Goal: Share content

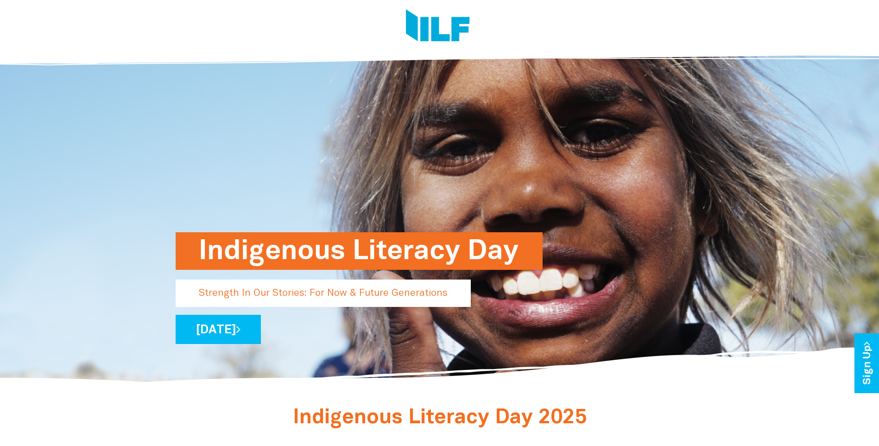
scroll to position [139, 0]
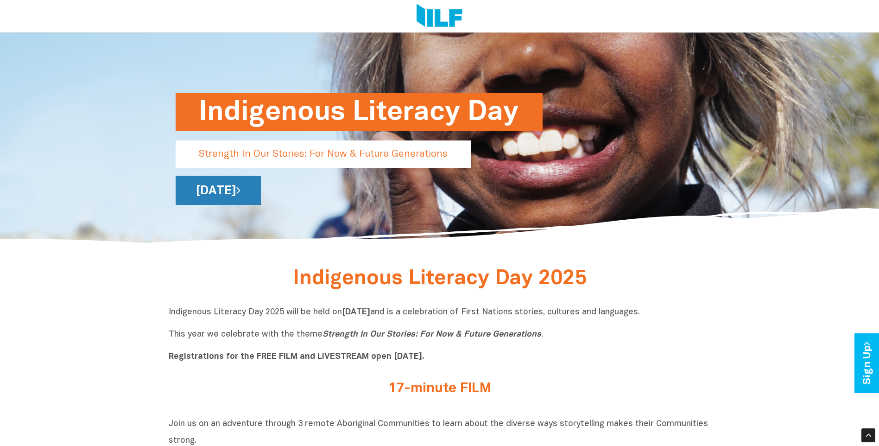
click at [253, 188] on link "[DATE]" at bounding box center [218, 190] width 85 height 29
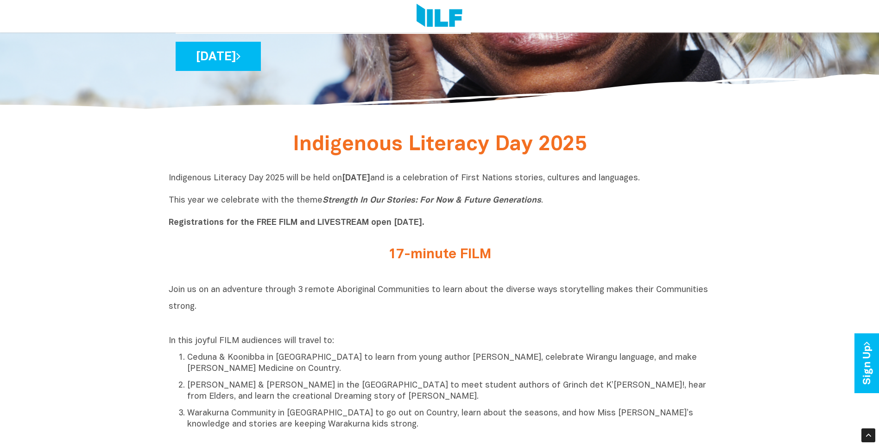
scroll to position [324, 0]
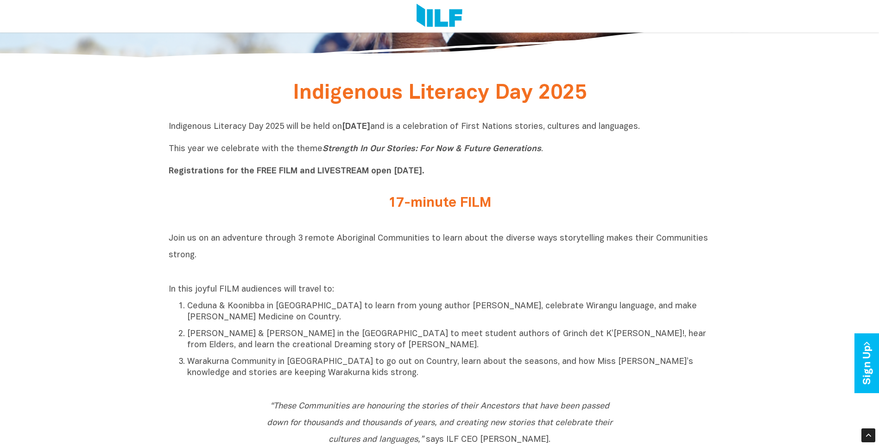
click at [438, 197] on h2 "17-minute FILM" at bounding box center [439, 203] width 347 height 15
click at [427, 202] on h2 "17-minute FILM" at bounding box center [439, 203] width 347 height 15
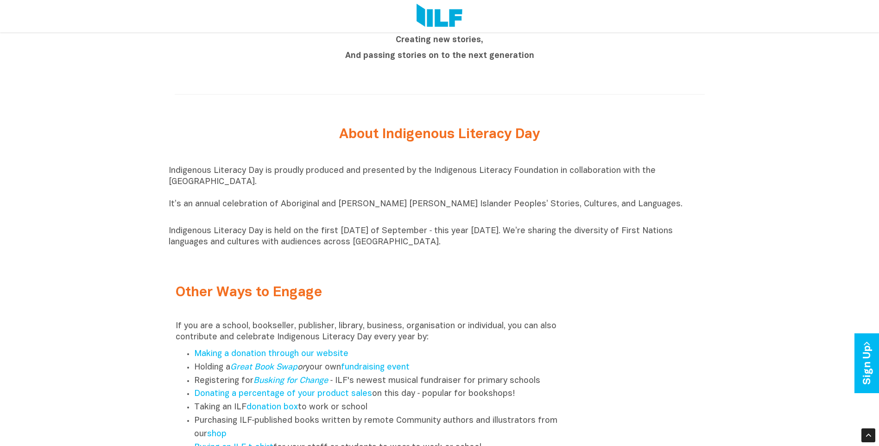
scroll to position [1112, 0]
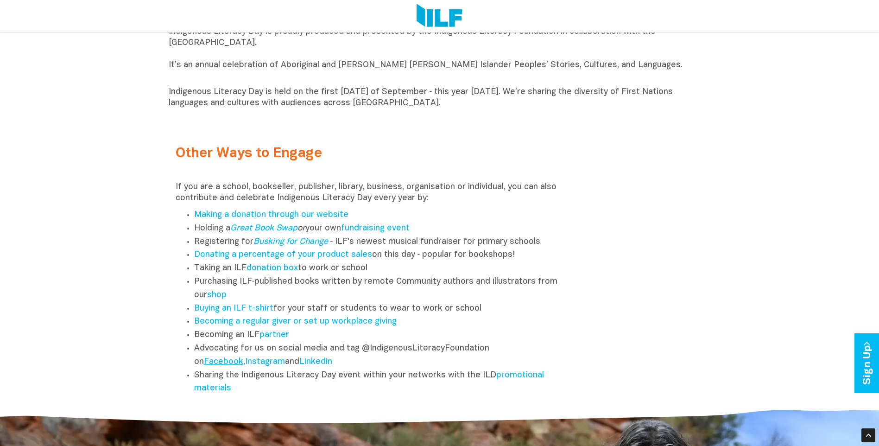
click at [233, 366] on link "Facebook" at bounding box center [223, 362] width 39 height 8
click at [508, 385] on li "Sharing the Indigenous Literacy Day event within your networks with the ILD pro…" at bounding box center [381, 382] width 374 height 27
click at [508, 382] on link "promotional materials" at bounding box center [369, 381] width 350 height 21
